Goal: Task Accomplishment & Management: Manage account settings

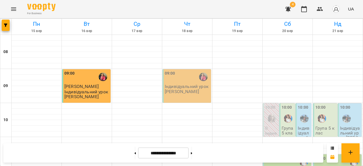
scroll to position [331, 0]
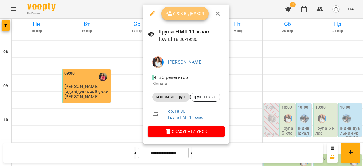
click at [182, 9] on button "Урок відбувся" at bounding box center [186, 14] width 48 height 14
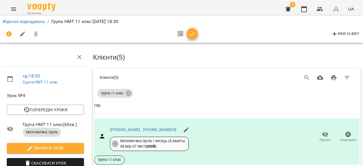
scroll to position [135, 0]
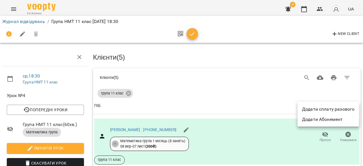
click at [337, 109] on li "Додати сплату разового" at bounding box center [329, 109] width 62 height 10
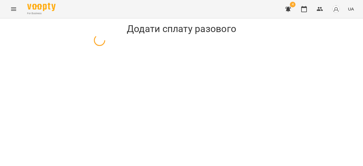
select select "**********"
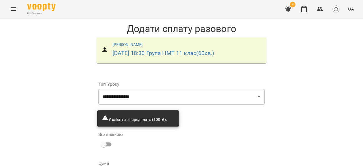
scroll to position [61, 0]
click at [233, 133] on input "*" at bounding box center [230, 141] width 49 height 16
type input "***"
type input "*"
type input "***"
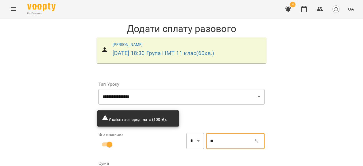
type input "**"
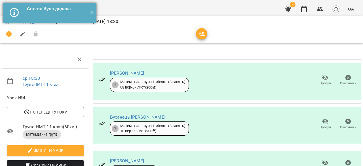
drag, startPoint x: 91, startPoint y: 11, endPoint x: 62, endPoint y: 17, distance: 30.1
click at [91, 11] on button "✕" at bounding box center [91, 13] width 9 height 20
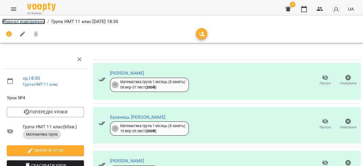
click at [34, 22] on link "Журнал відвідувань" at bounding box center [23, 21] width 43 height 5
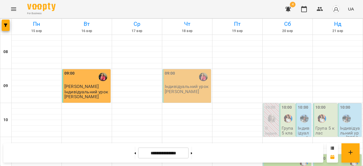
scroll to position [351, 0]
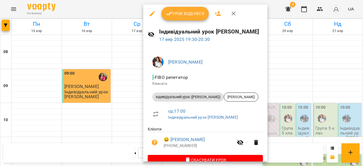
click at [183, 9] on button "Урок відбувся" at bounding box center [186, 14] width 48 height 14
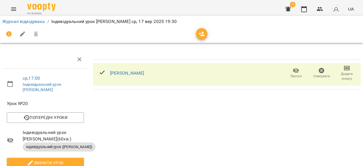
click at [347, 77] on span "Додати сплату" at bounding box center [347, 77] width 19 height 10
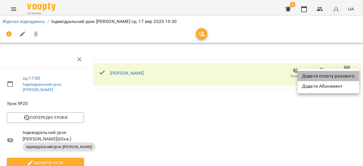
click at [347, 78] on li "Додати сплату разового" at bounding box center [329, 76] width 62 height 10
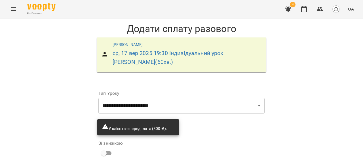
scroll to position [70, 0]
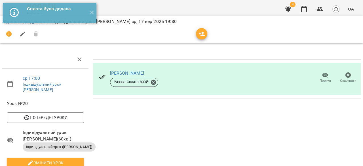
drag, startPoint x: 92, startPoint y: 12, endPoint x: 31, endPoint y: 34, distance: 64.8
click at [92, 12] on button "✕" at bounding box center [91, 13] width 9 height 20
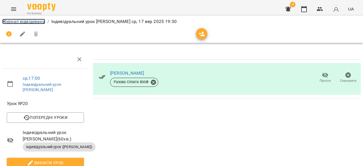
click at [31, 22] on link "Журнал відвідувань" at bounding box center [23, 21] width 43 height 5
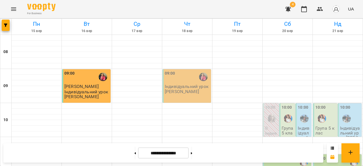
scroll to position [323, 0]
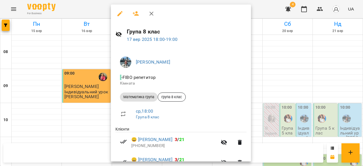
scroll to position [72, 0]
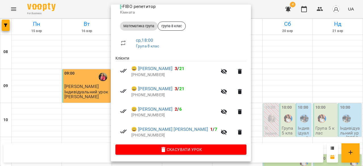
click at [262, 110] on div at bounding box center [181, 83] width 363 height 166
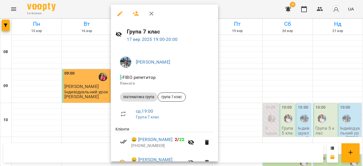
scroll to position [31, 0]
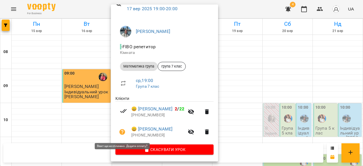
click at [122, 131] on icon "button" at bounding box center [123, 132] width 6 height 6
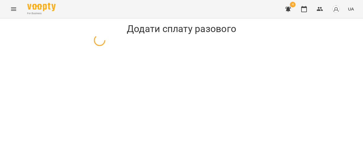
select select "**********"
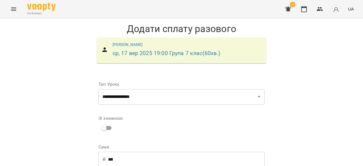
scroll to position [88, 0]
click at [219, 117] on input "*" at bounding box center [230, 125] width 49 height 16
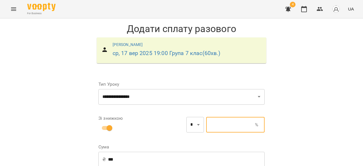
type input "***"
type input "*"
type input "***"
type input "**"
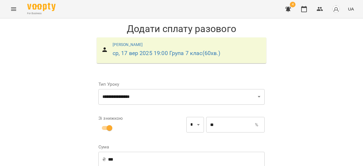
select select "****"
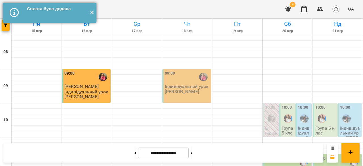
click at [91, 12] on button "✕" at bounding box center [91, 13] width 9 height 20
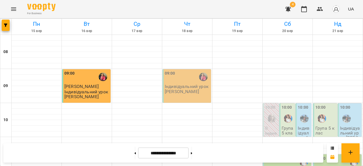
scroll to position [311, 0]
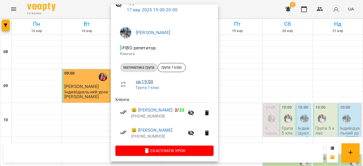
scroll to position [31, 0]
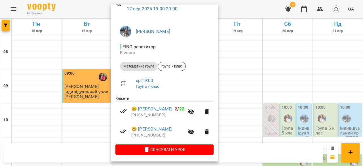
click at [257, 142] on div at bounding box center [181, 83] width 363 height 166
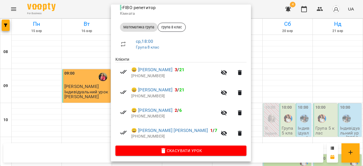
scroll to position [70, 0]
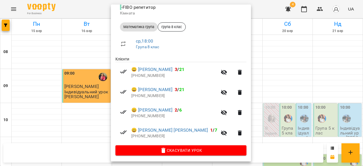
click at [244, 139] on div at bounding box center [181, 83] width 363 height 166
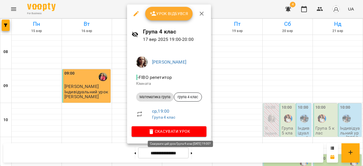
click at [193, 132] on span "Скасувати Урок" at bounding box center [169, 131] width 66 height 7
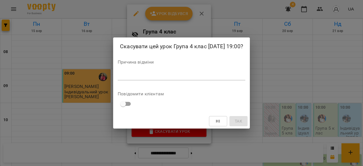
click at [148, 75] on textarea at bounding box center [182, 75] width 128 height 5
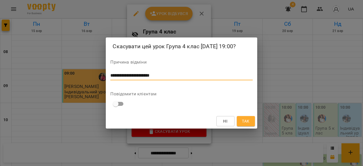
type textarea "**********"
click at [243, 119] on span "Так" at bounding box center [245, 121] width 7 height 7
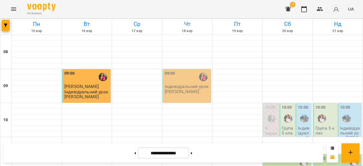
scroll to position [367, 0]
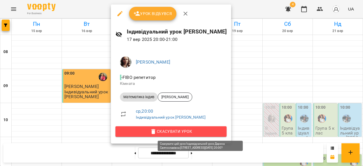
click at [191, 130] on span "Скасувати Урок" at bounding box center [171, 131] width 102 height 7
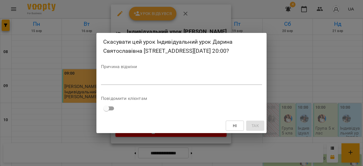
click at [147, 82] on textarea at bounding box center [181, 80] width 161 height 5
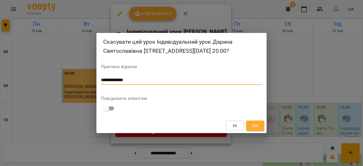
type textarea "**********"
click at [256, 125] on span "Так" at bounding box center [255, 125] width 7 height 7
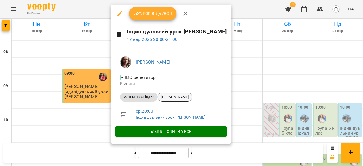
click at [183, 96] on span "[PERSON_NAME]" at bounding box center [175, 97] width 34 height 5
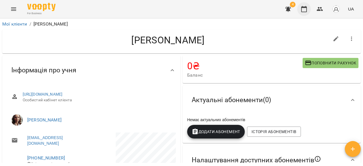
click at [306, 7] on icon "button" at bounding box center [305, 9] width 6 height 6
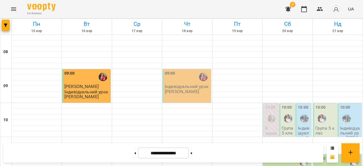
scroll to position [323, 0]
click at [315, 10] on button "button" at bounding box center [320, 9] width 14 height 14
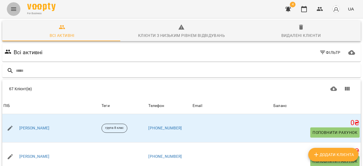
click at [15, 8] on icon "Menu" at bounding box center [13, 9] width 7 height 7
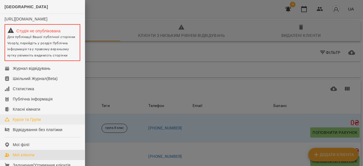
scroll to position [28, 0]
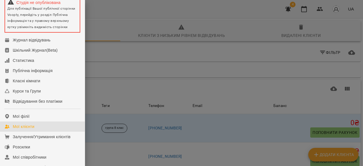
click at [135, 80] on div at bounding box center [181, 83] width 363 height 166
